Goal: Task Accomplishment & Management: Manage account settings

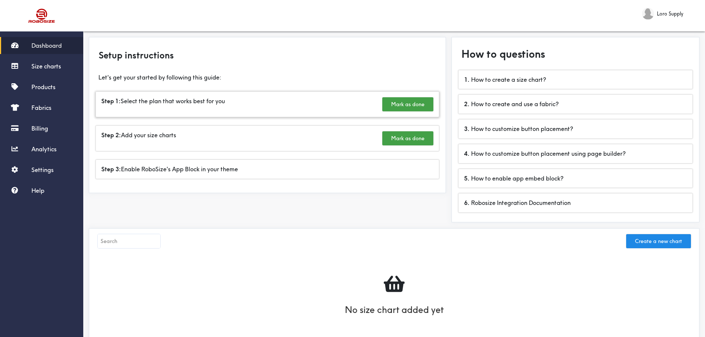
click at [219, 100] on div "Step 1: Select the plan that works best for you Mark as done" at bounding box center [267, 104] width 343 height 25
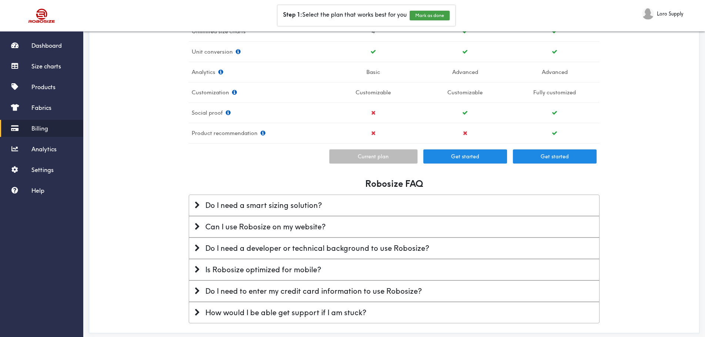
scroll to position [292, 0]
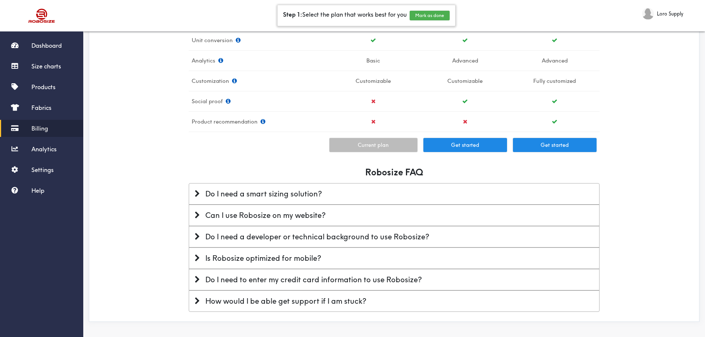
click at [421, 14] on button "Mark as done" at bounding box center [430, 16] width 40 height 10
click at [400, 18] on button "Mark as done" at bounding box center [405, 16] width 40 height 10
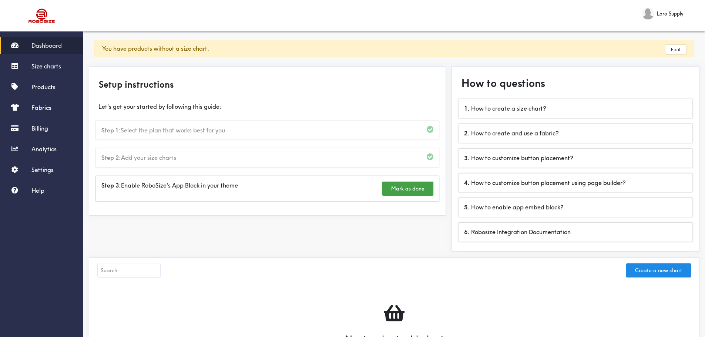
click at [153, 157] on div "Step 2: Add your size charts" at bounding box center [267, 157] width 343 height 19
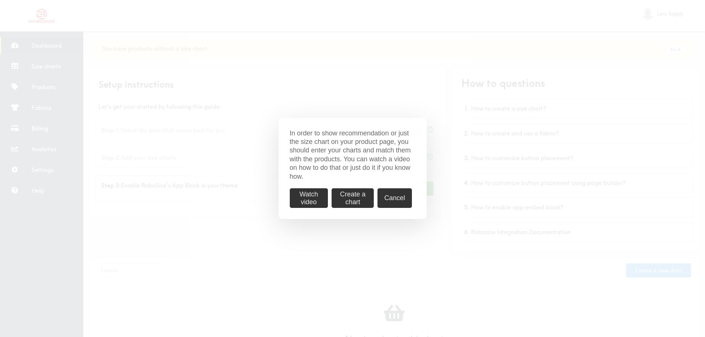
click at [317, 195] on button "Watch video" at bounding box center [309, 198] width 38 height 20
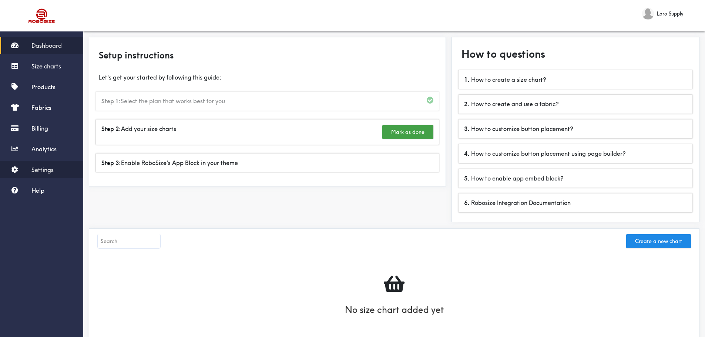
click at [41, 168] on span "Settings" at bounding box center [42, 169] width 22 height 7
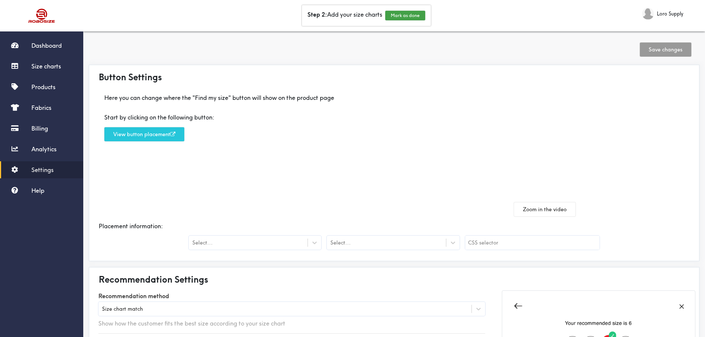
click at [664, 11] on span "Loro Supply" at bounding box center [670, 14] width 26 height 8
click at [674, 28] on div "Logout" at bounding box center [683, 30] width 30 height 10
click at [669, 16] on span "Loro Supply" at bounding box center [670, 14] width 26 height 8
click at [684, 25] on div "Logout" at bounding box center [683, 29] width 30 height 13
click at [684, 30] on span "Logout" at bounding box center [682, 30] width 15 height 6
